Goal: Check status: Check status

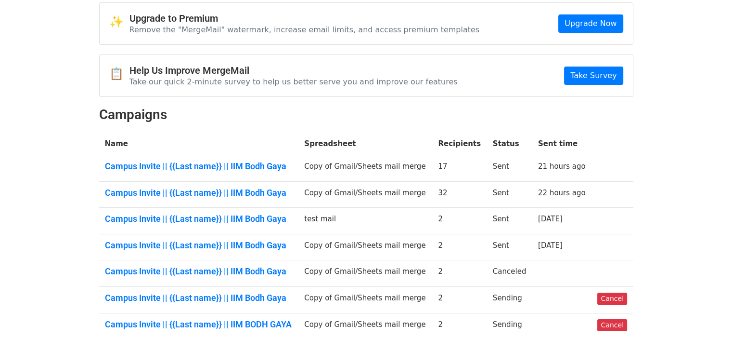
scroll to position [44, 0]
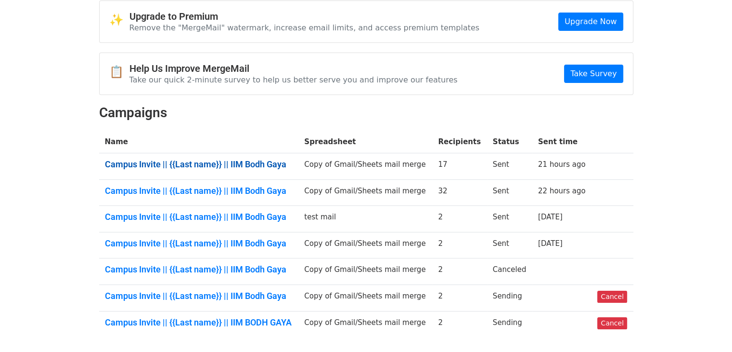
click at [241, 161] on link "Campus Invite || {{Last name}} || IIM Bodh Gaya" at bounding box center [199, 164] width 188 height 11
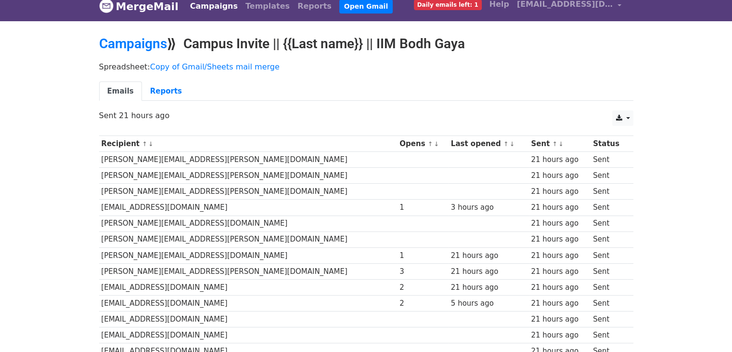
scroll to position [7, 0]
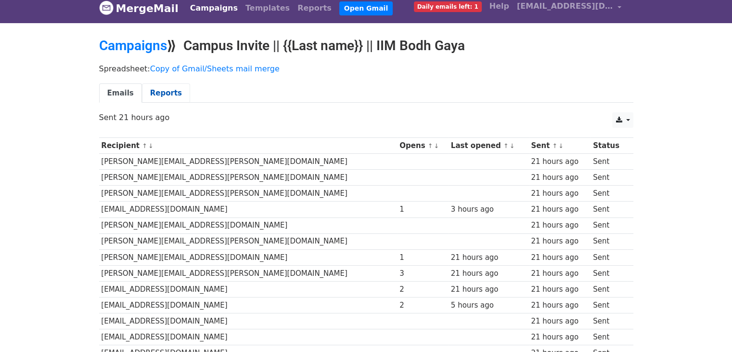
click at [166, 86] on link "Reports" at bounding box center [166, 93] width 48 height 20
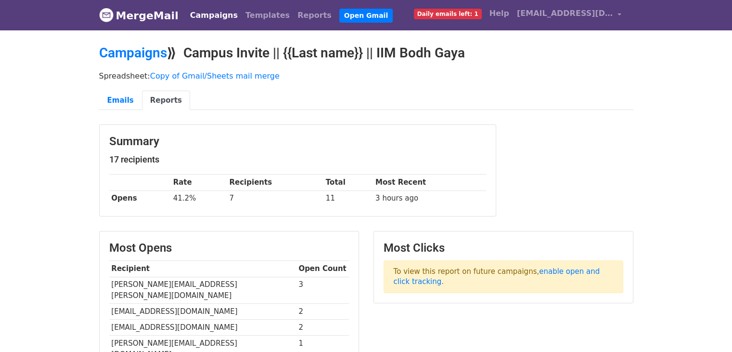
click at [213, 10] on link "Campaigns" at bounding box center [213, 15] width 55 height 19
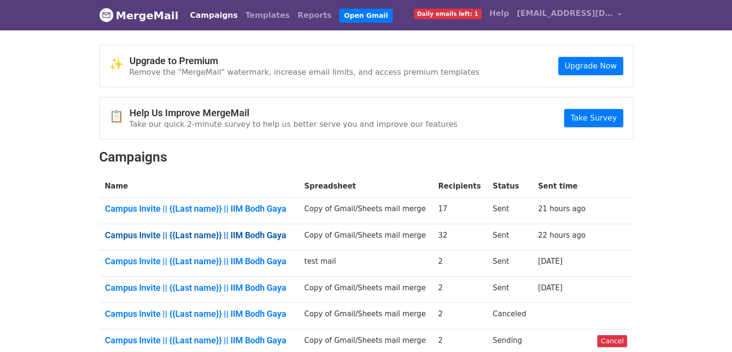
click at [238, 234] on link "Campus Invite || {{Last name}} || IIM Bodh Gaya" at bounding box center [199, 235] width 188 height 11
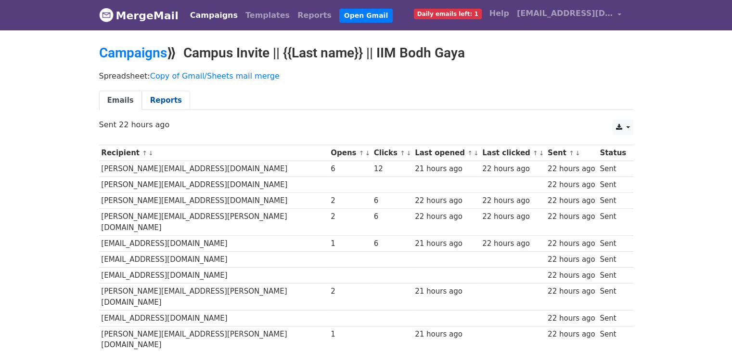
click at [151, 104] on link "Reports" at bounding box center [166, 101] width 48 height 20
